Goal: Task Accomplishment & Management: Use online tool/utility

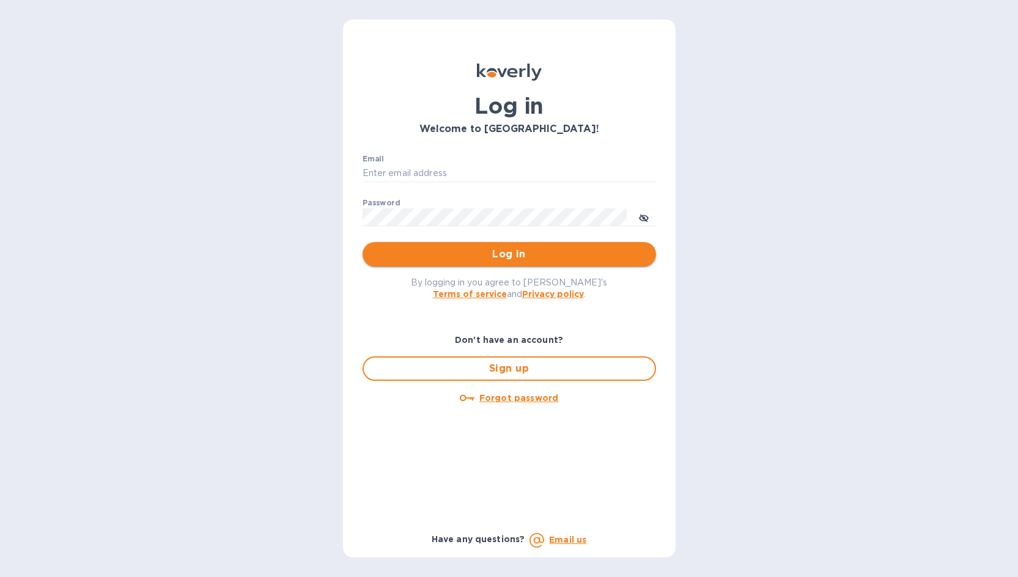
type input "[PERSON_NAME][EMAIL_ADDRESS][DOMAIN_NAME]"
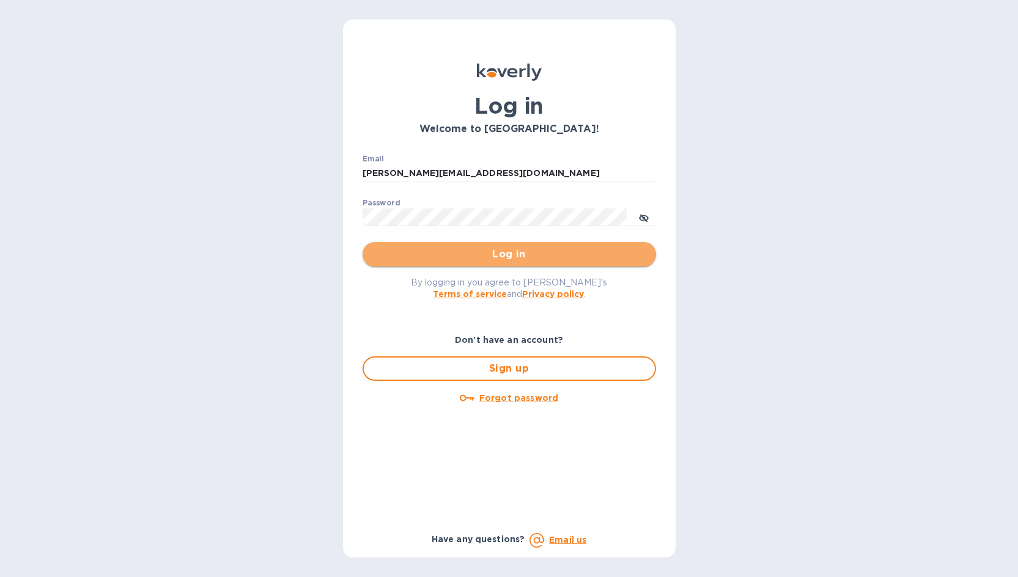
click at [512, 251] on span "Log in" at bounding box center [509, 254] width 274 height 15
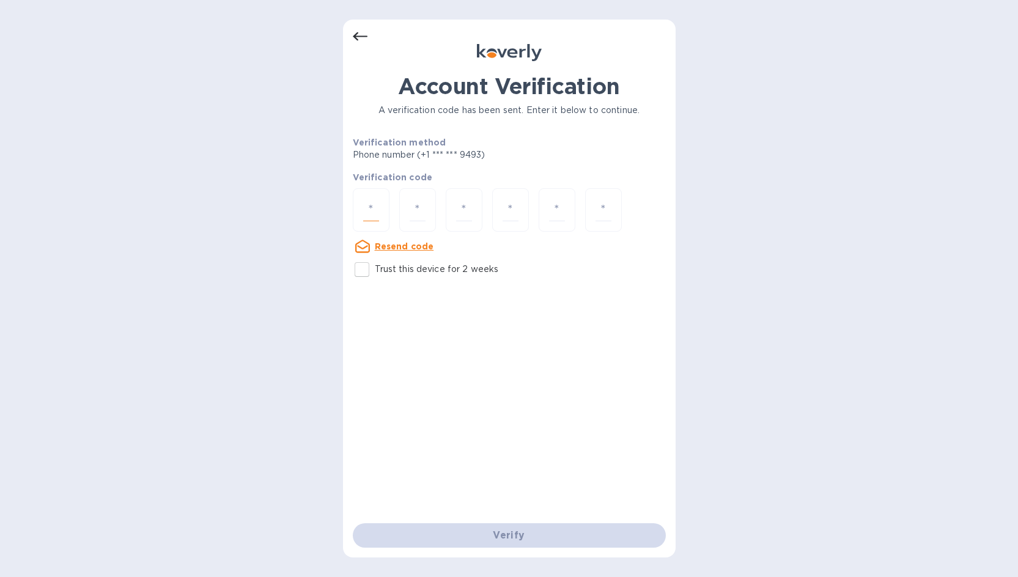
click at [365, 207] on input "number" at bounding box center [371, 210] width 16 height 23
type input "1"
type input "0"
type input "5"
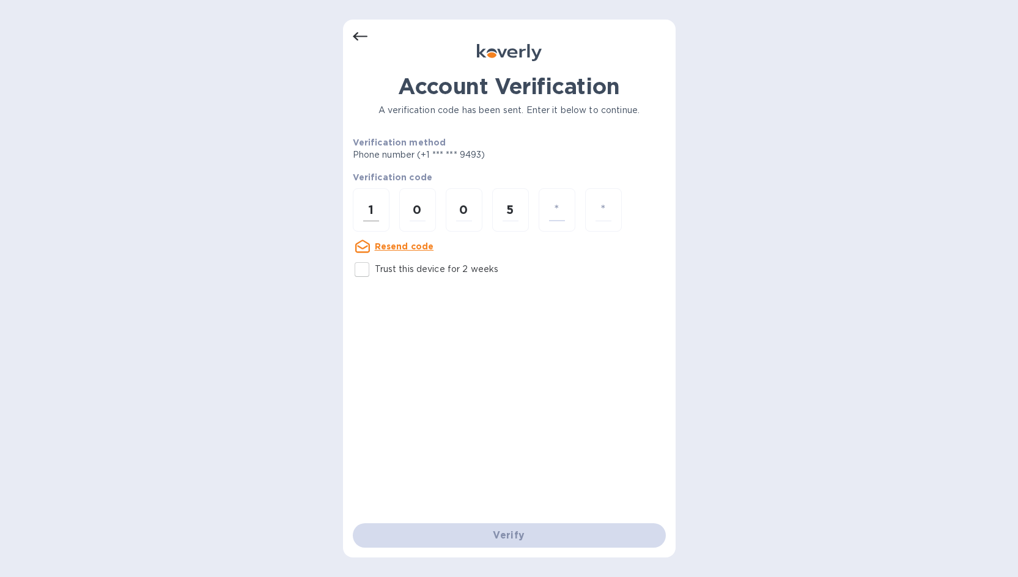
type input "5"
type input "1"
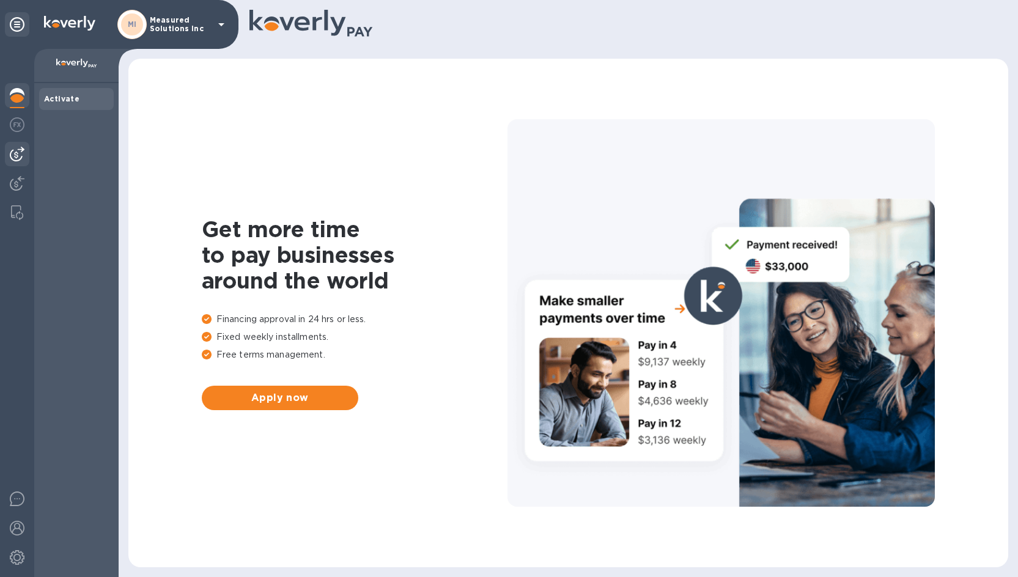
click at [20, 158] on img at bounding box center [17, 154] width 15 height 15
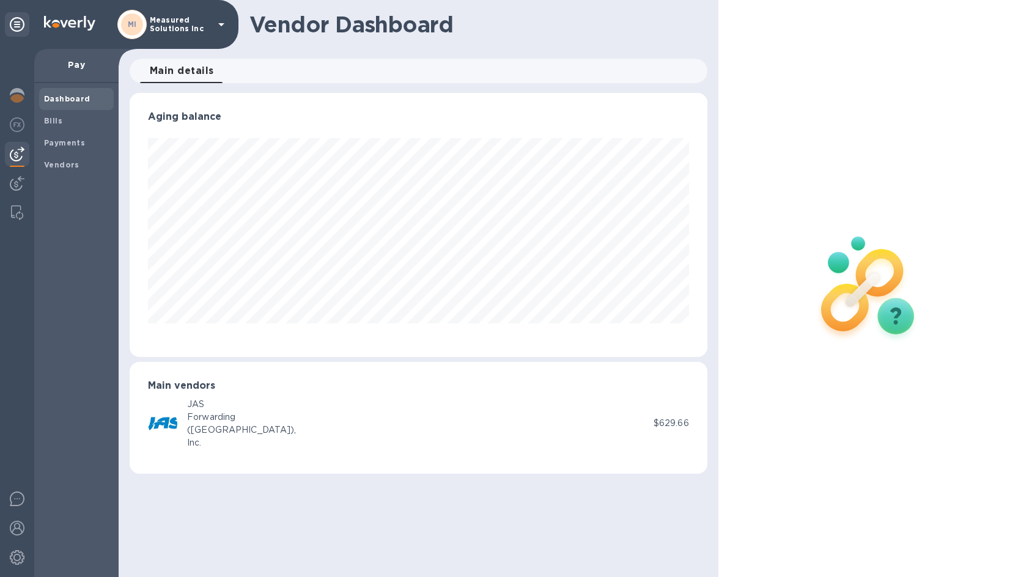
scroll to position [264, 577]
click at [54, 118] on b "Bills" at bounding box center [53, 120] width 18 height 9
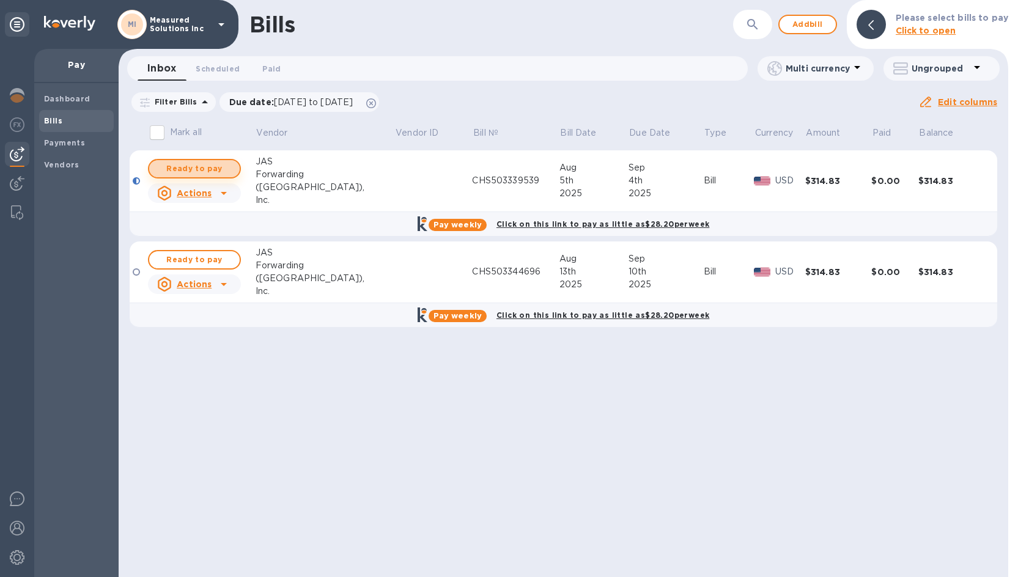
click at [201, 169] on span "Ready to pay" at bounding box center [194, 168] width 71 height 15
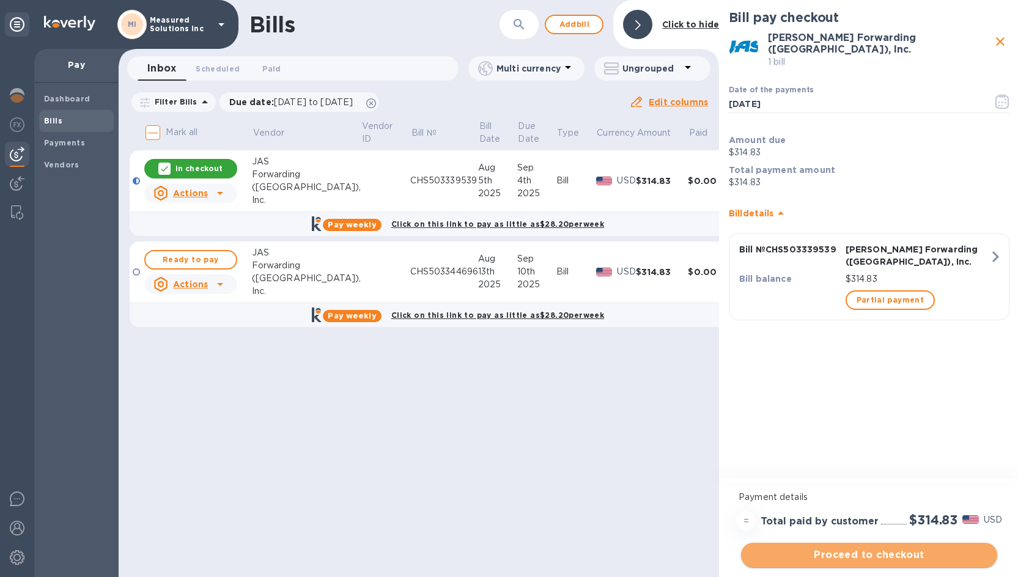
click at [893, 549] on span "Proceed to checkout" at bounding box center [869, 555] width 237 height 15
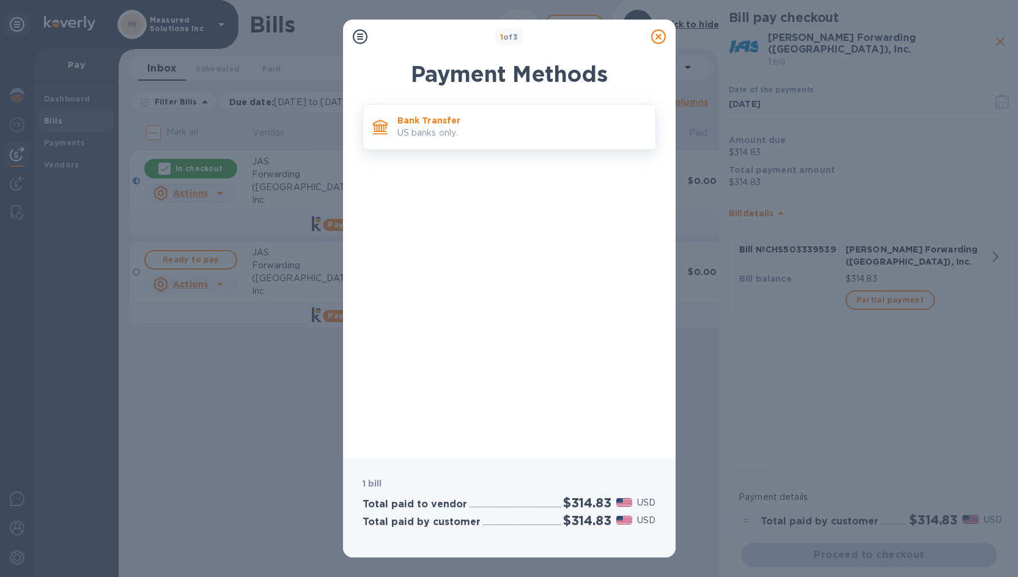
click at [417, 125] on p "Bank Transfer" at bounding box center [522, 120] width 248 height 12
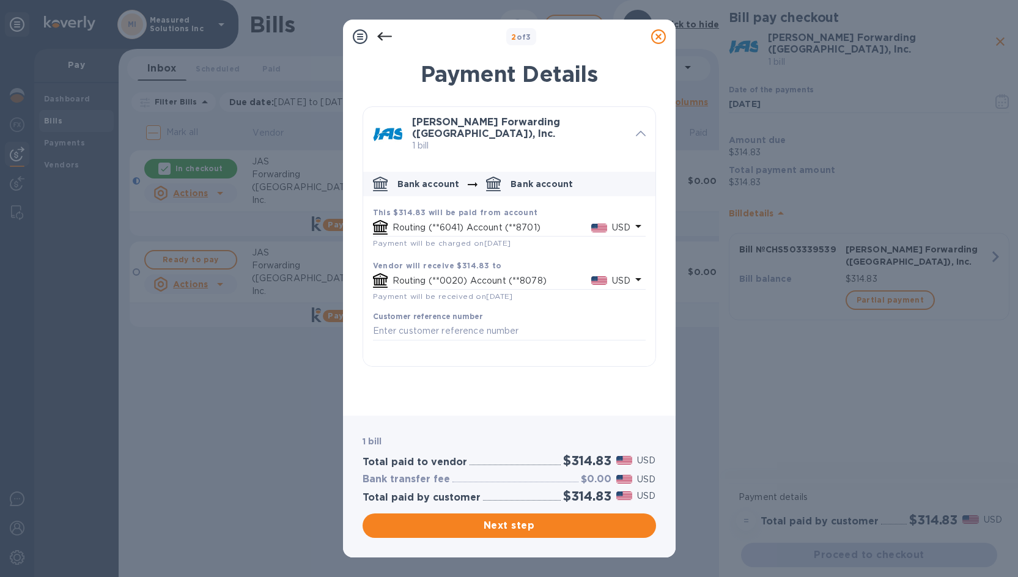
click at [520, 224] on p "Routing (**6041) Account (**8701)" at bounding box center [492, 227] width 199 height 13
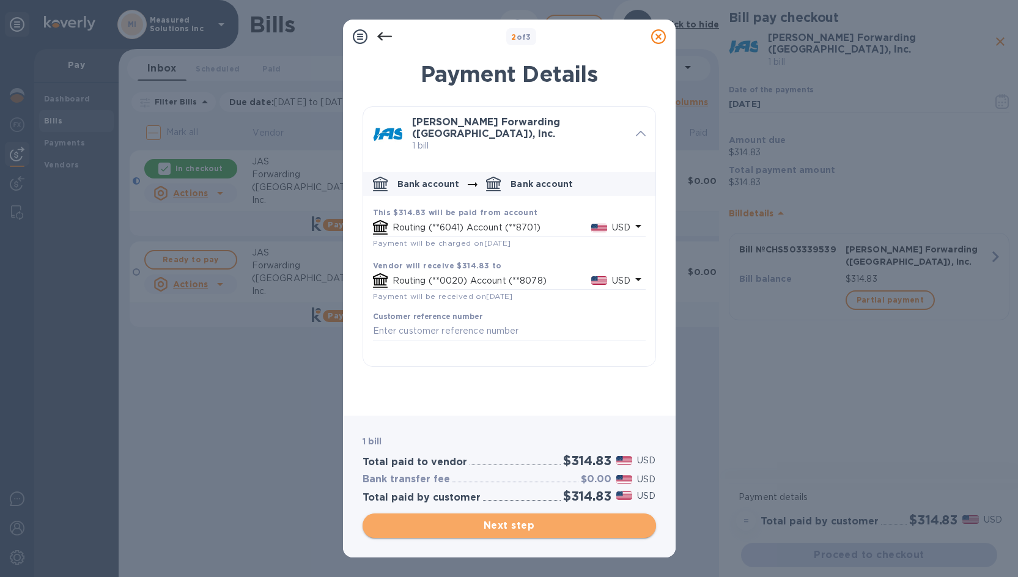
click at [525, 522] on span "Next step" at bounding box center [509, 526] width 274 height 15
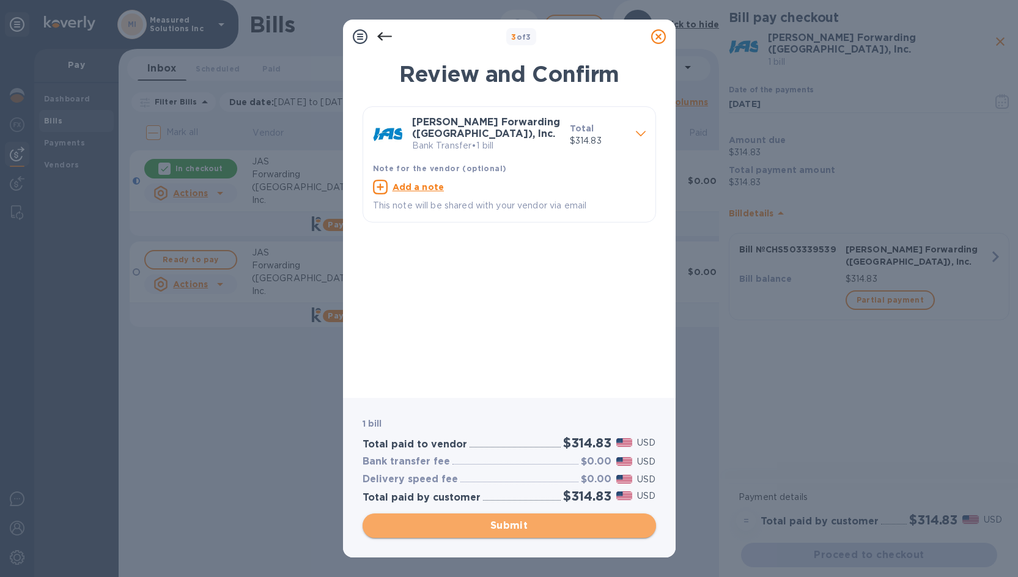
click at [517, 525] on span "Submit" at bounding box center [509, 526] width 274 height 15
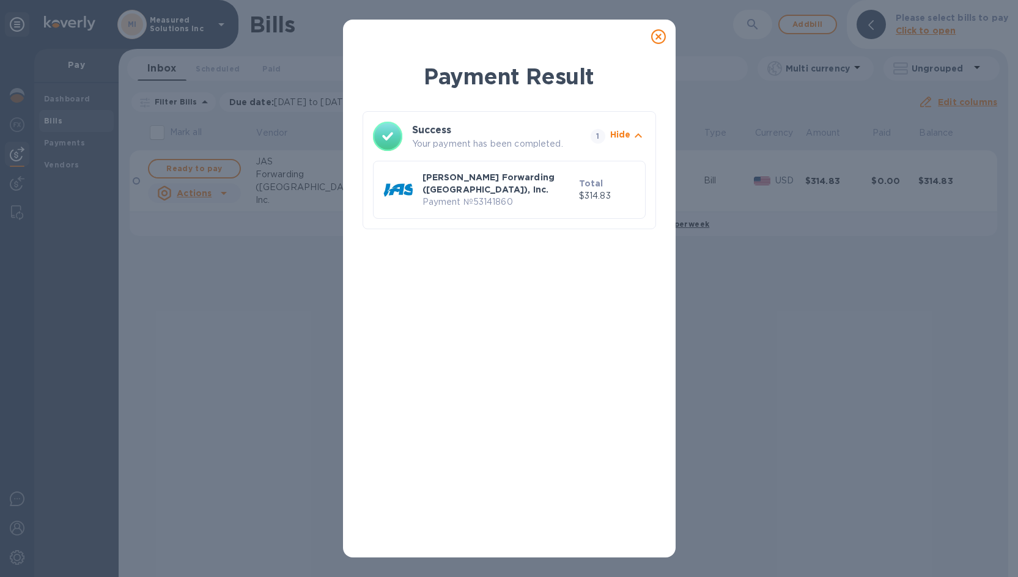
click at [659, 37] on icon at bounding box center [658, 36] width 15 height 15
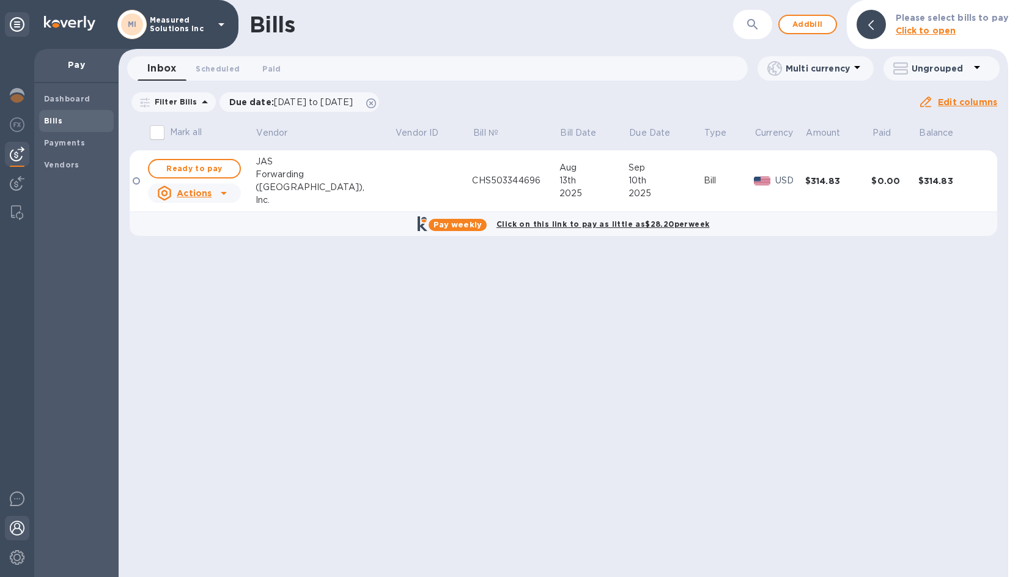
click at [14, 522] on img at bounding box center [17, 528] width 15 height 15
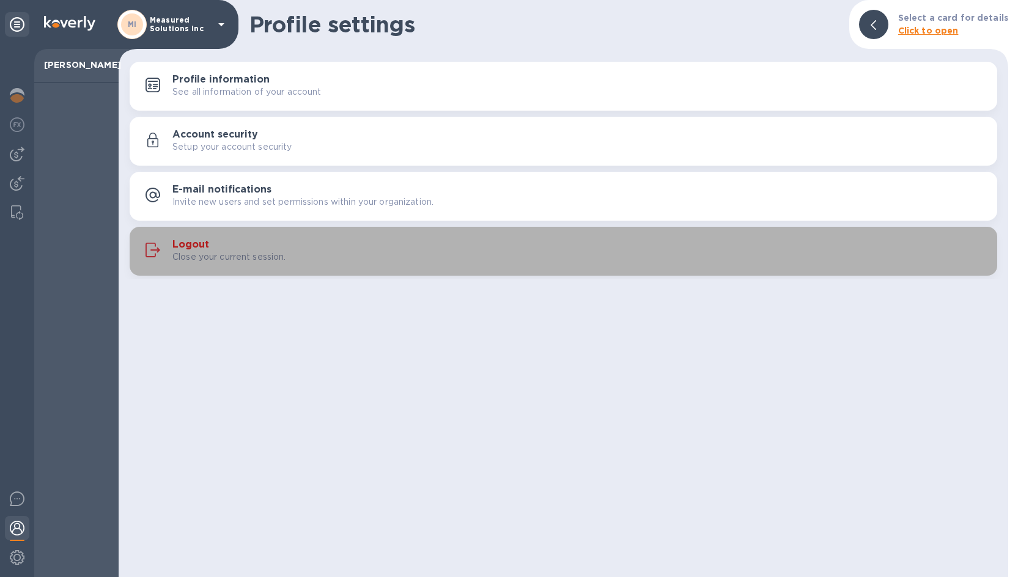
click at [190, 242] on h3 "Logout" at bounding box center [190, 245] width 37 height 12
